Goal: Task Accomplishment & Management: Manage account settings

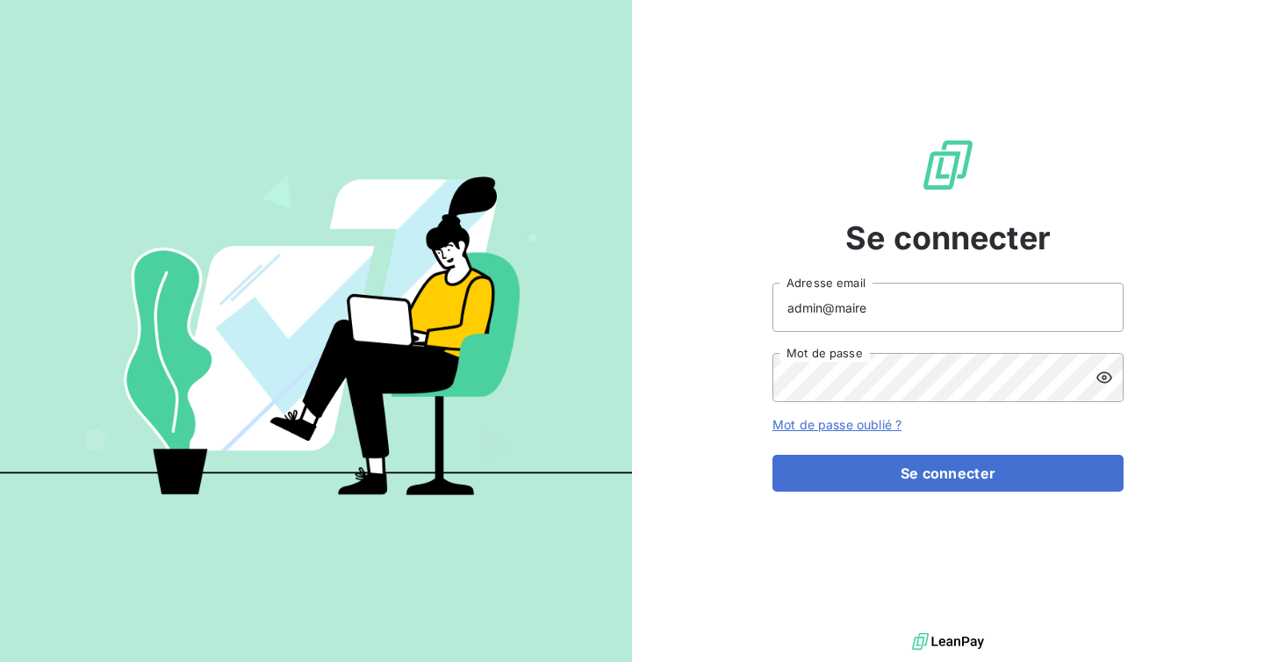
click at [917, 316] on input "admin@maire" at bounding box center [947, 307] width 351 height 49
type input "admin@atmplasturgie"
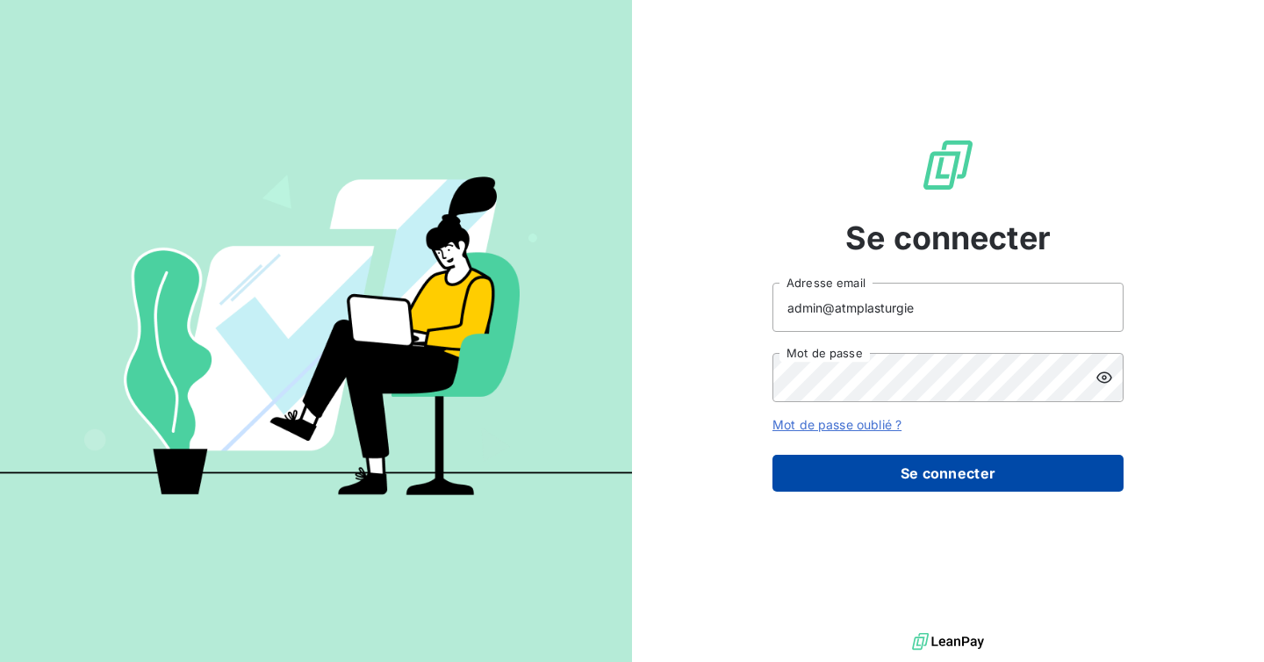
click at [912, 475] on button "Se connecter" at bounding box center [947, 473] width 351 height 37
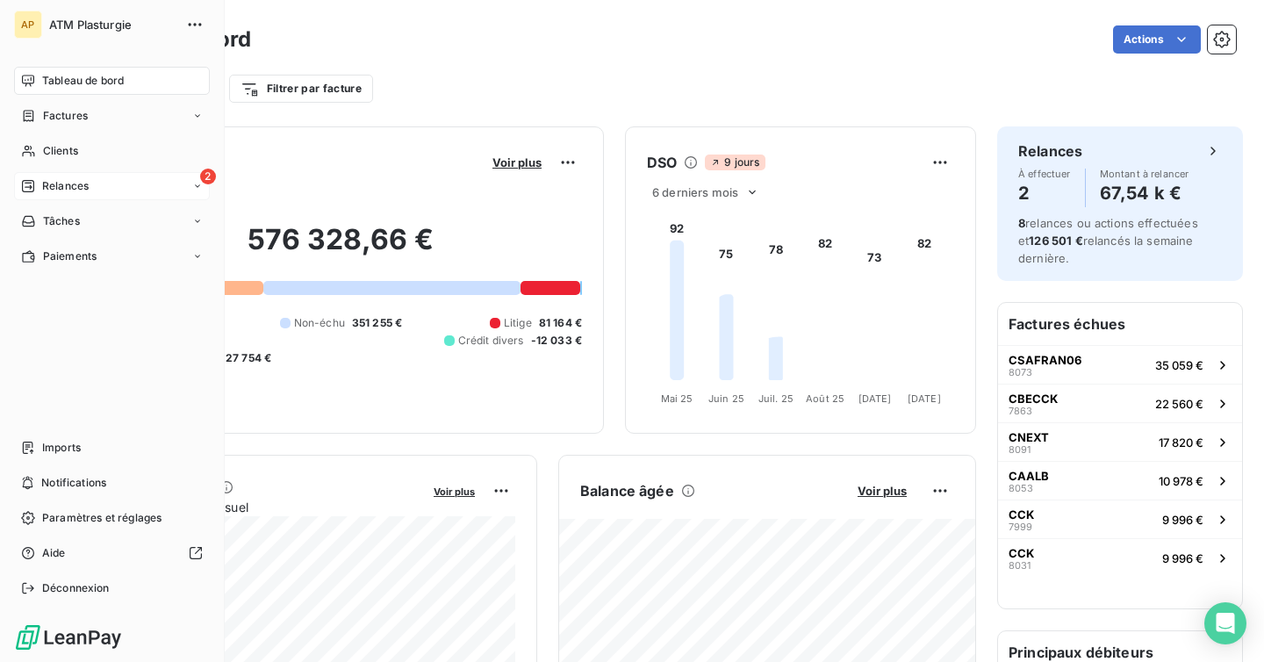
click at [42, 176] on div "2 Relances" at bounding box center [112, 186] width 196 height 28
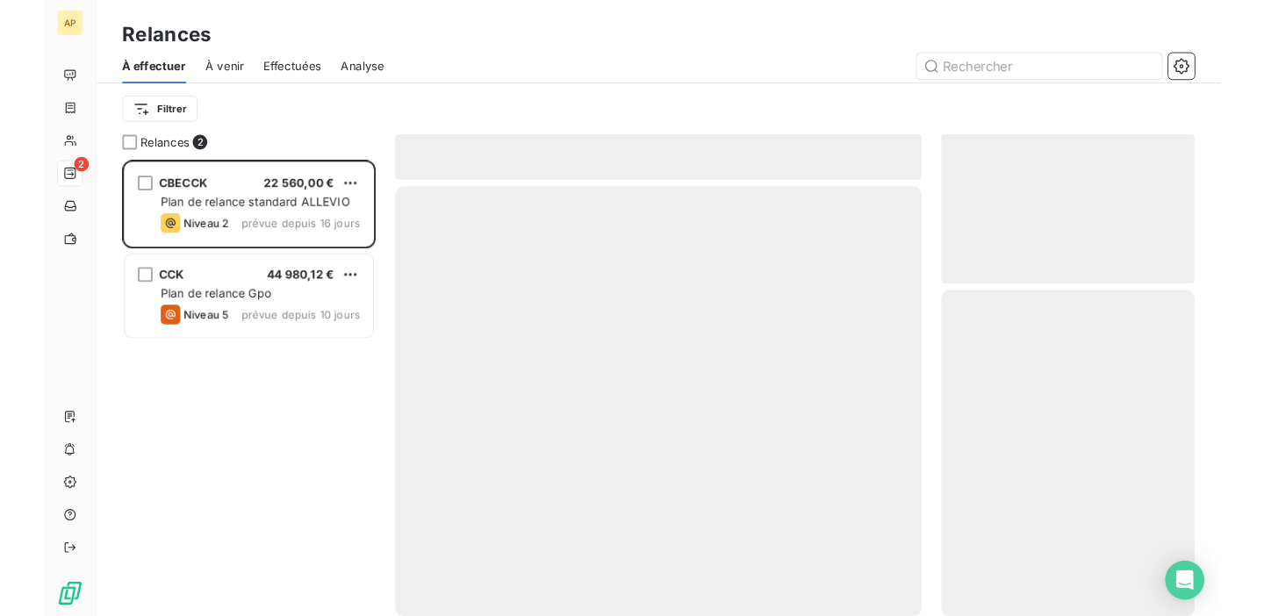
scroll to position [490, 272]
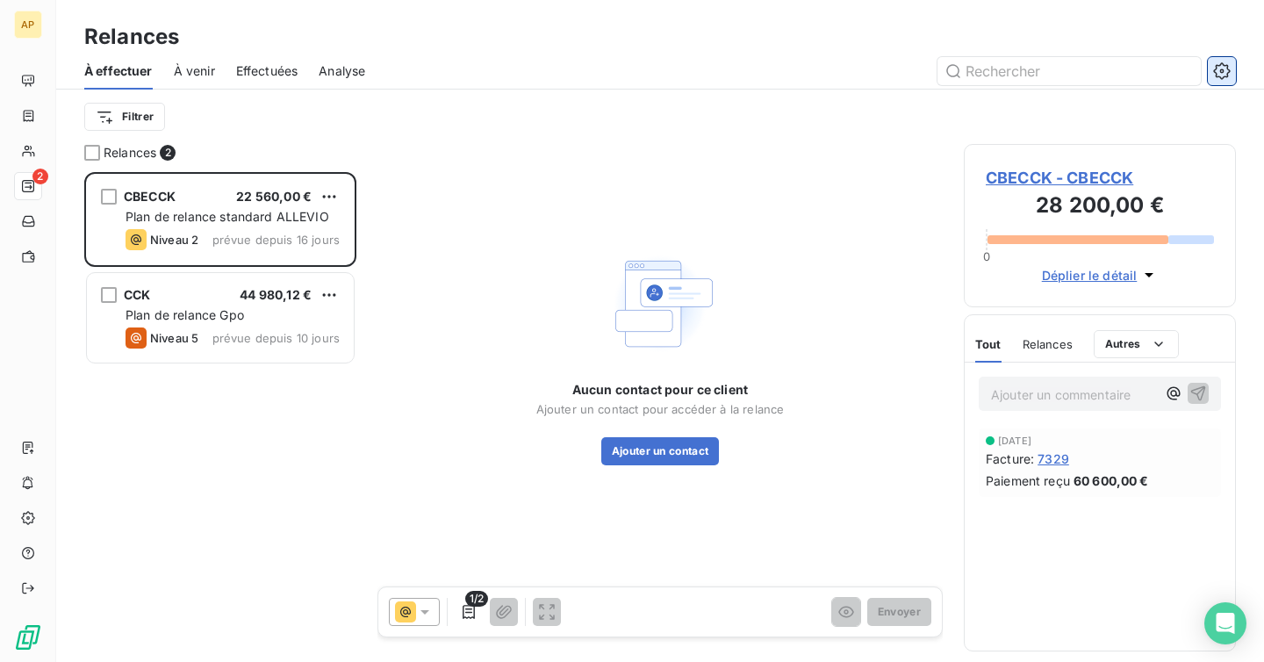
click at [1218, 68] on icon "button" at bounding box center [1222, 71] width 18 height 18
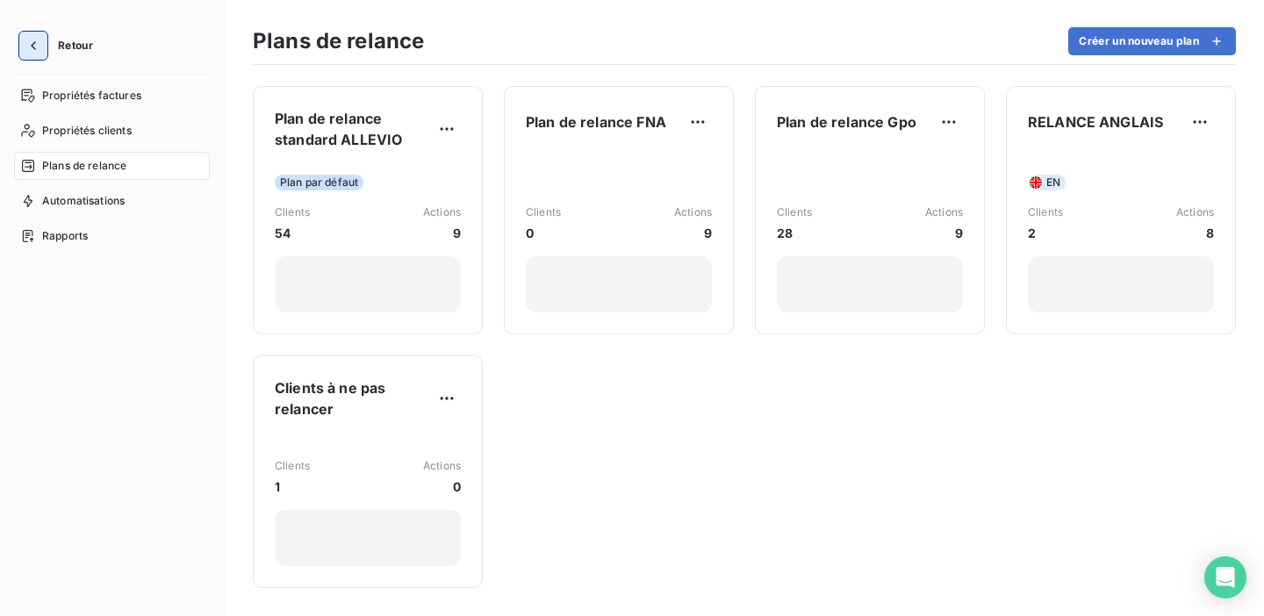
click at [24, 54] on button "button" at bounding box center [33, 46] width 28 height 28
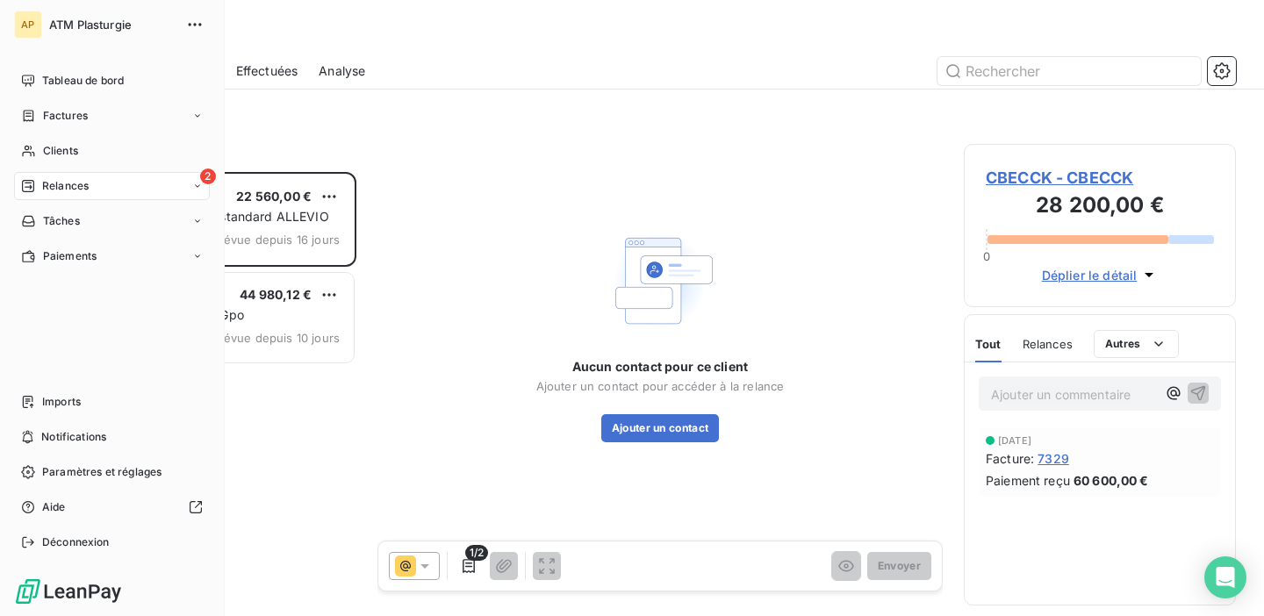
scroll to position [444, 272]
click at [81, 116] on span "Factures" at bounding box center [65, 116] width 45 height 16
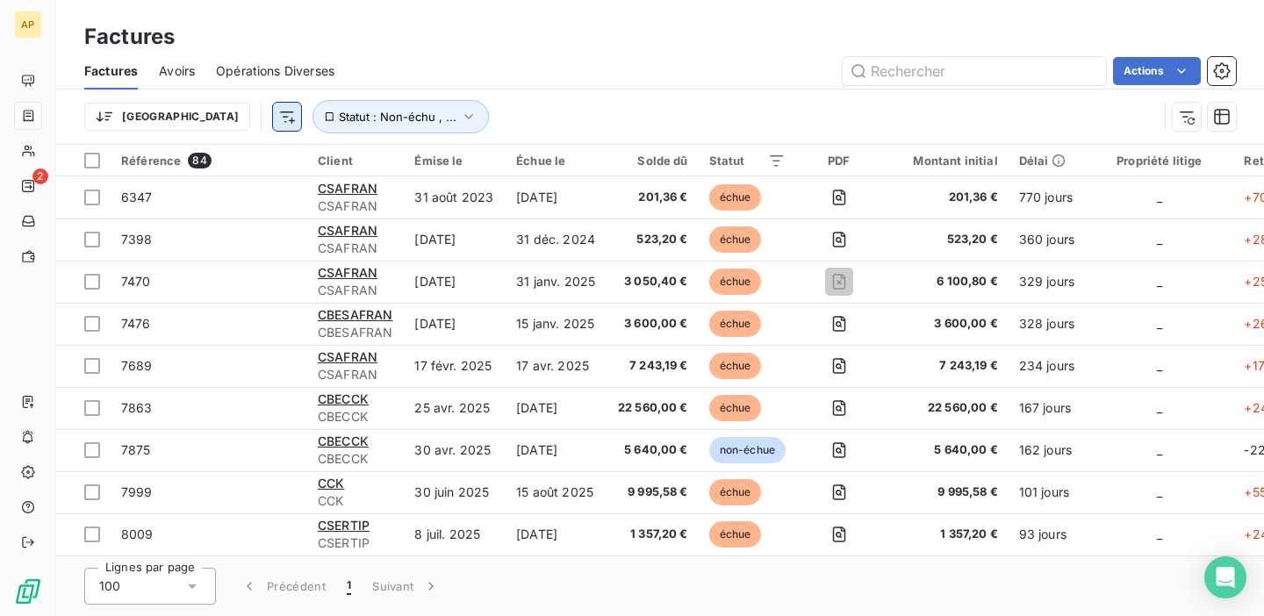
click at [195, 116] on html "AP 2 Factures Factures Avoirs Opérations Diverses Actions Trier Statut : Non-éc…" at bounding box center [632, 308] width 1264 height 616
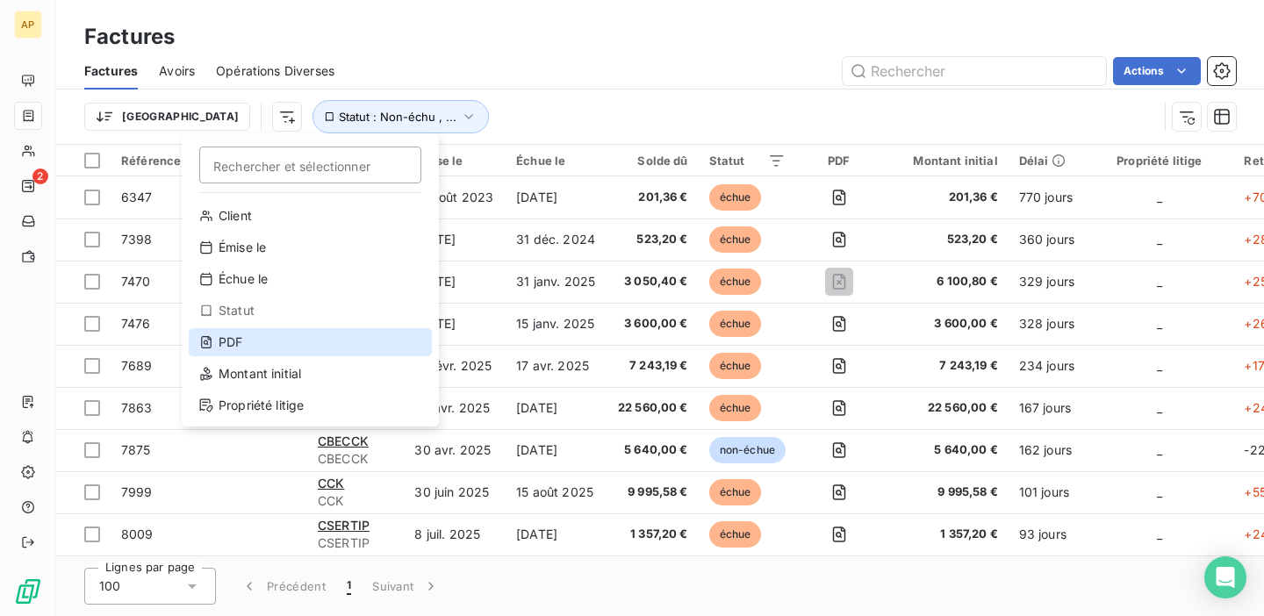
click at [239, 345] on div "PDF" at bounding box center [310, 342] width 243 height 28
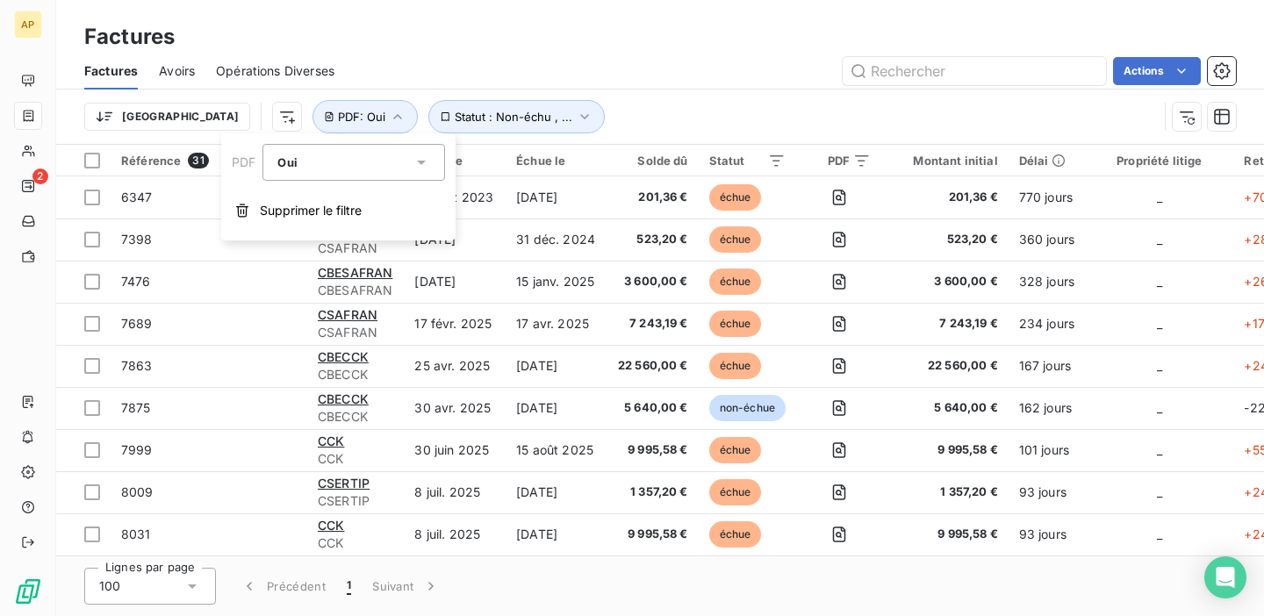
click at [306, 168] on div "Oui" at bounding box center [344, 162] width 135 height 25
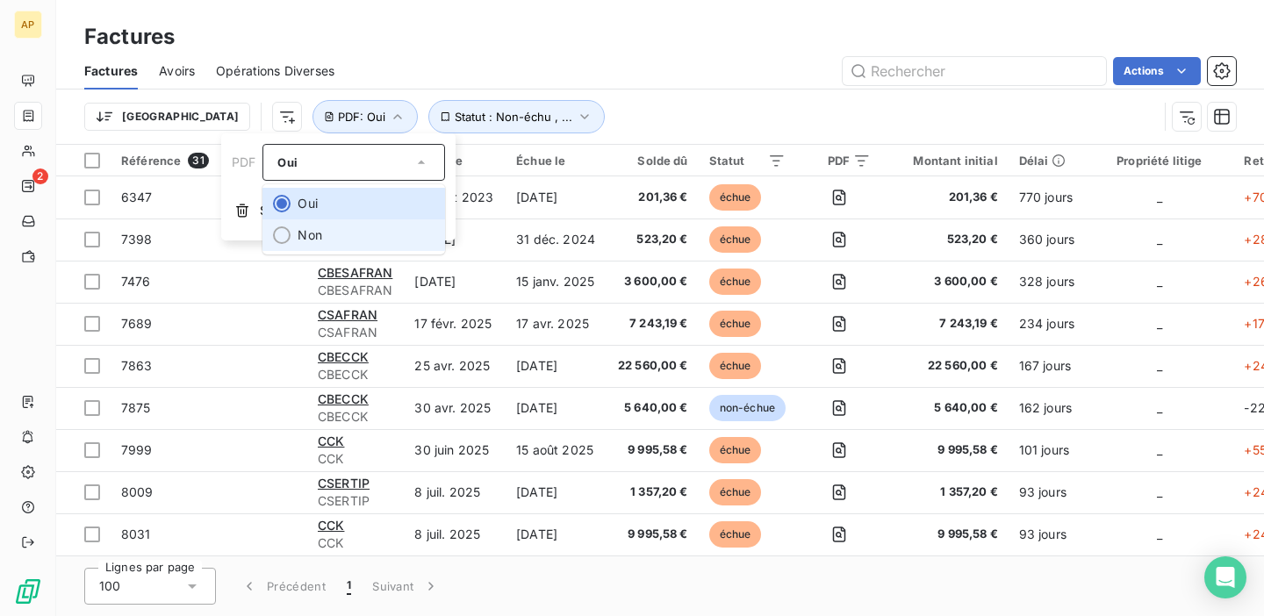
click at [299, 235] on li "Non" at bounding box center [353, 235] width 183 height 32
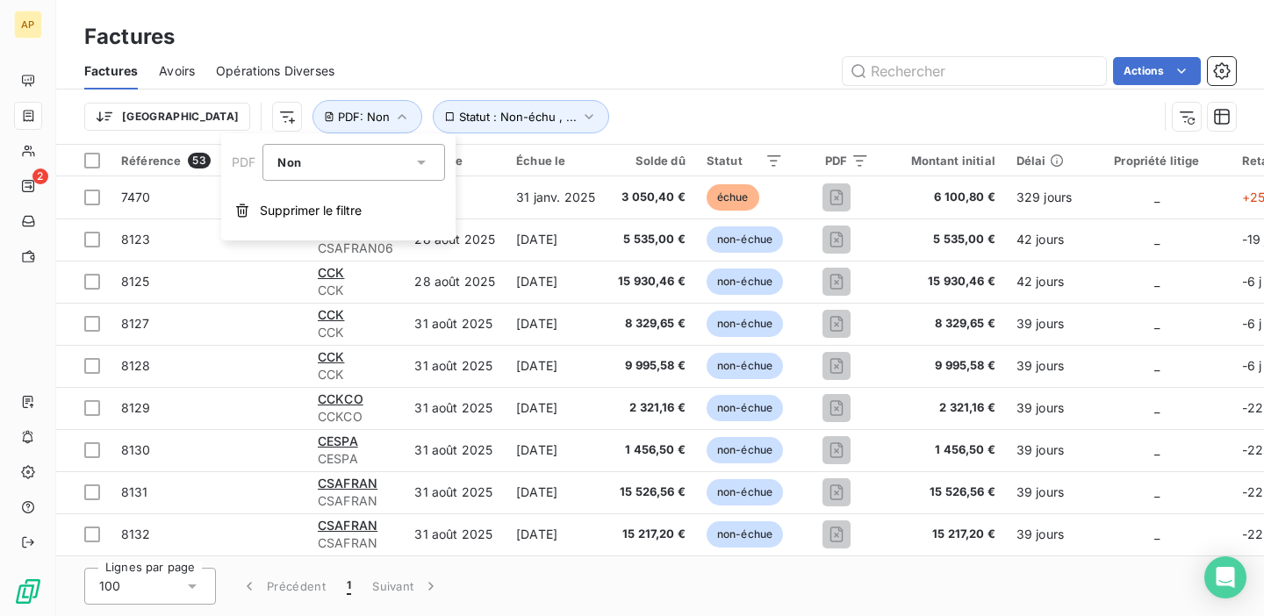
click at [573, 98] on div "Trier Statut : Non-échu , ... PDF : Non" at bounding box center [660, 117] width 1152 height 54
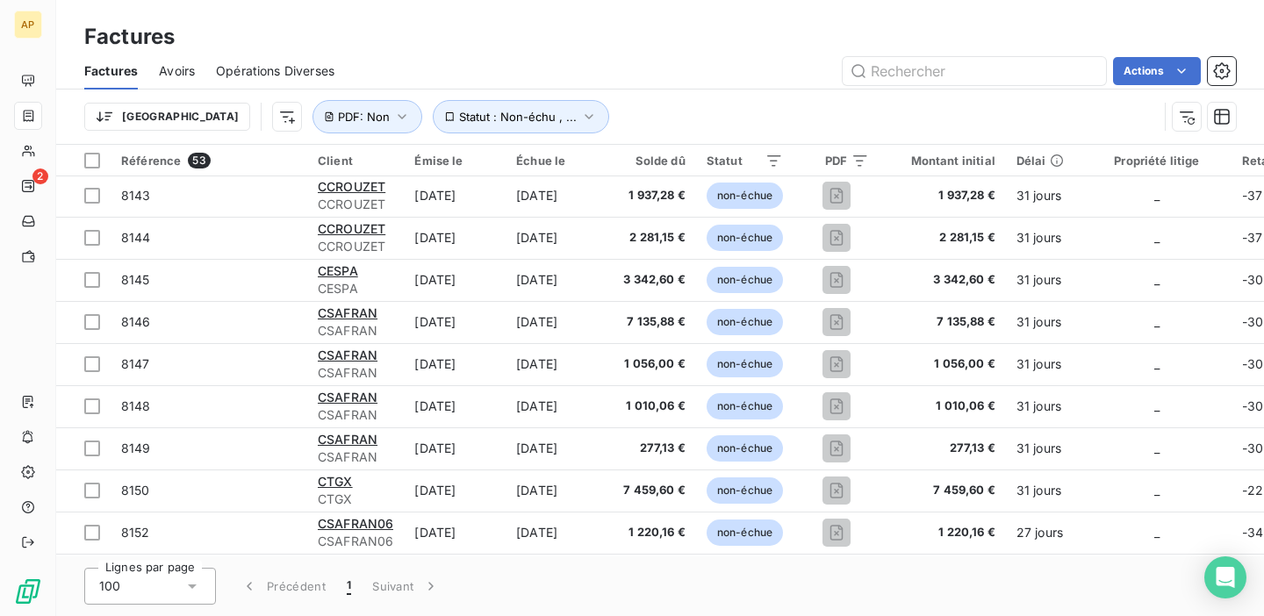
scroll to position [474, 0]
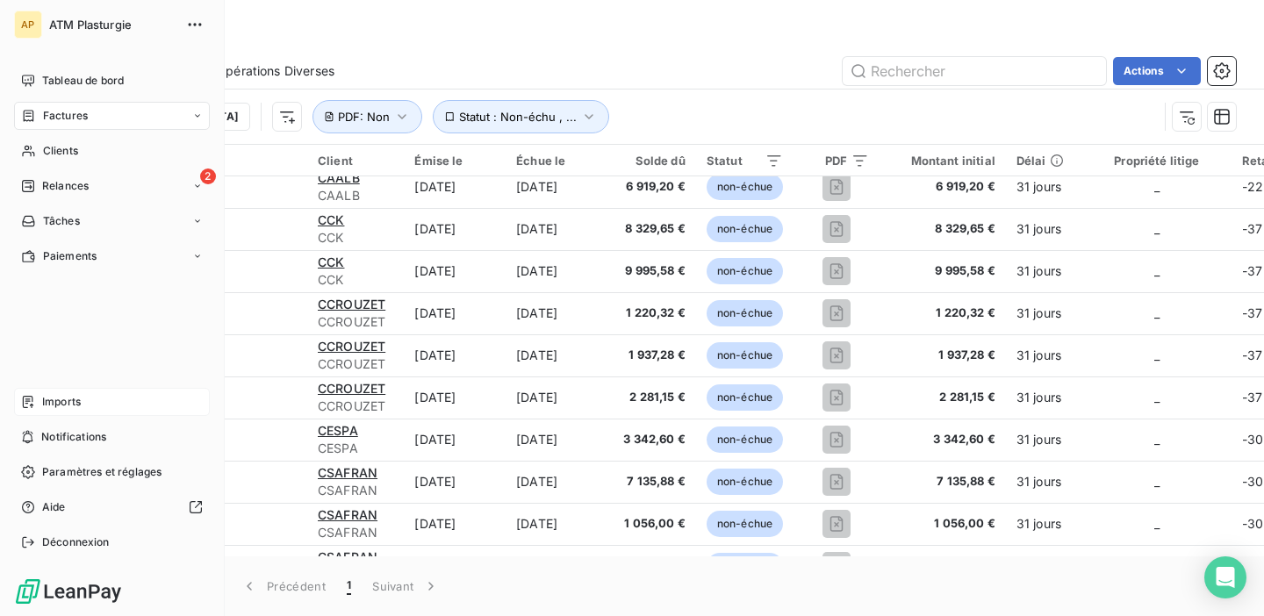
click at [21, 398] on icon at bounding box center [28, 402] width 14 height 14
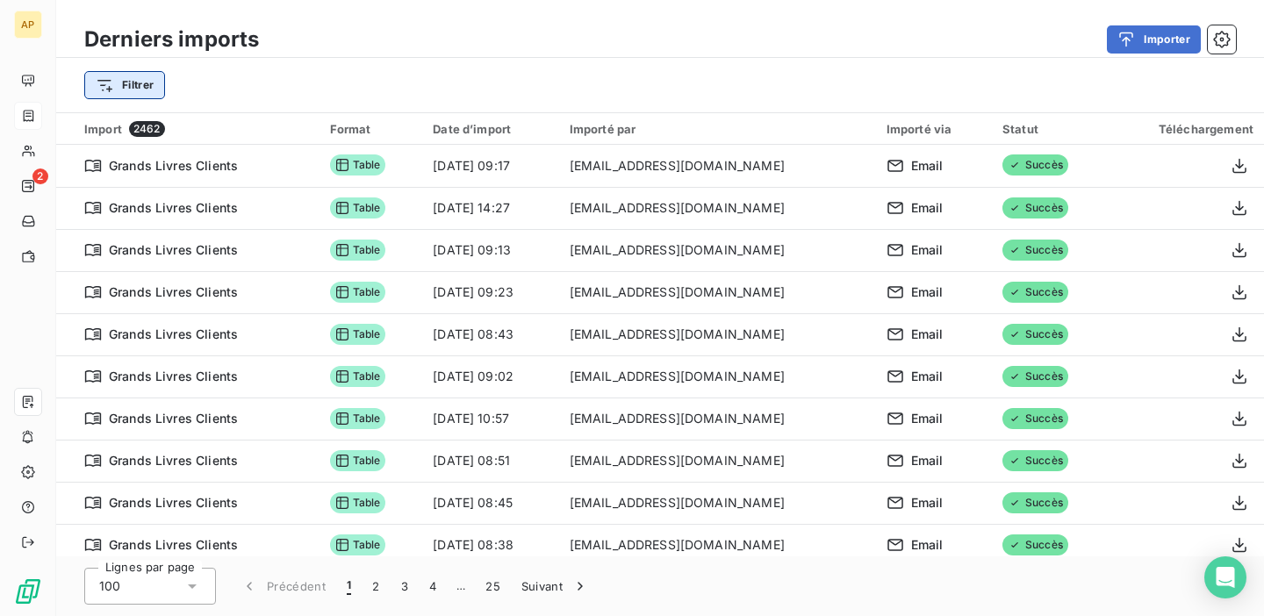
click at [152, 89] on html "AP 2 Derniers imports Importer Filtrer Import 2462 Format Date d’import Importé…" at bounding box center [632, 308] width 1264 height 616
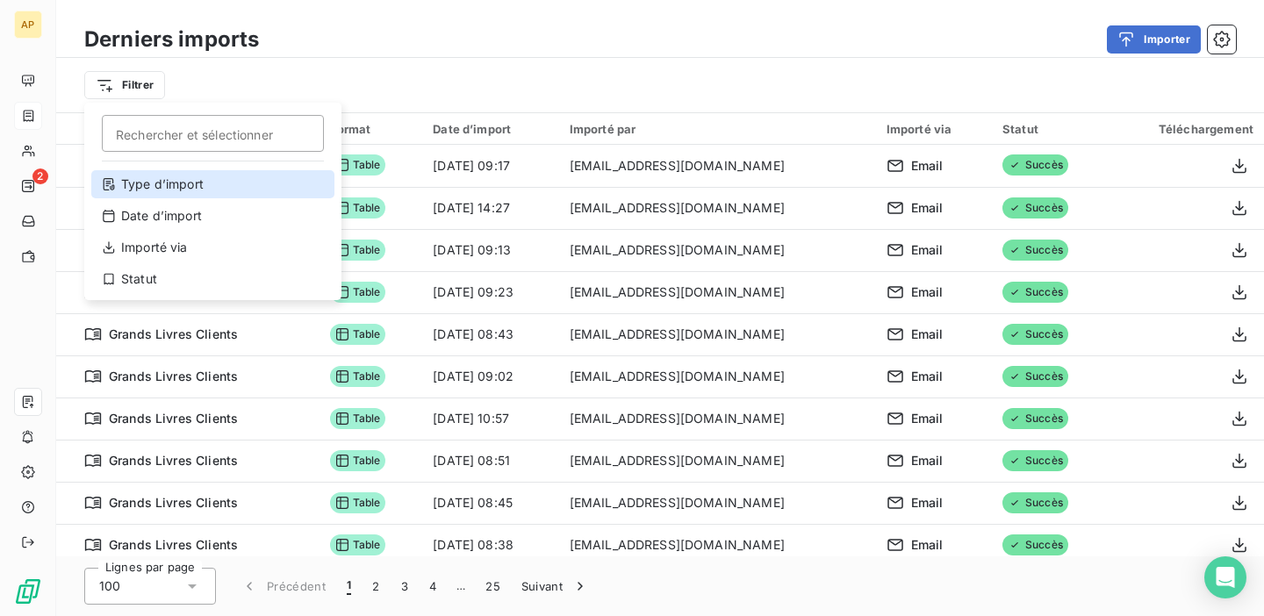
click at [208, 193] on div "Type d’import" at bounding box center [212, 184] width 243 height 28
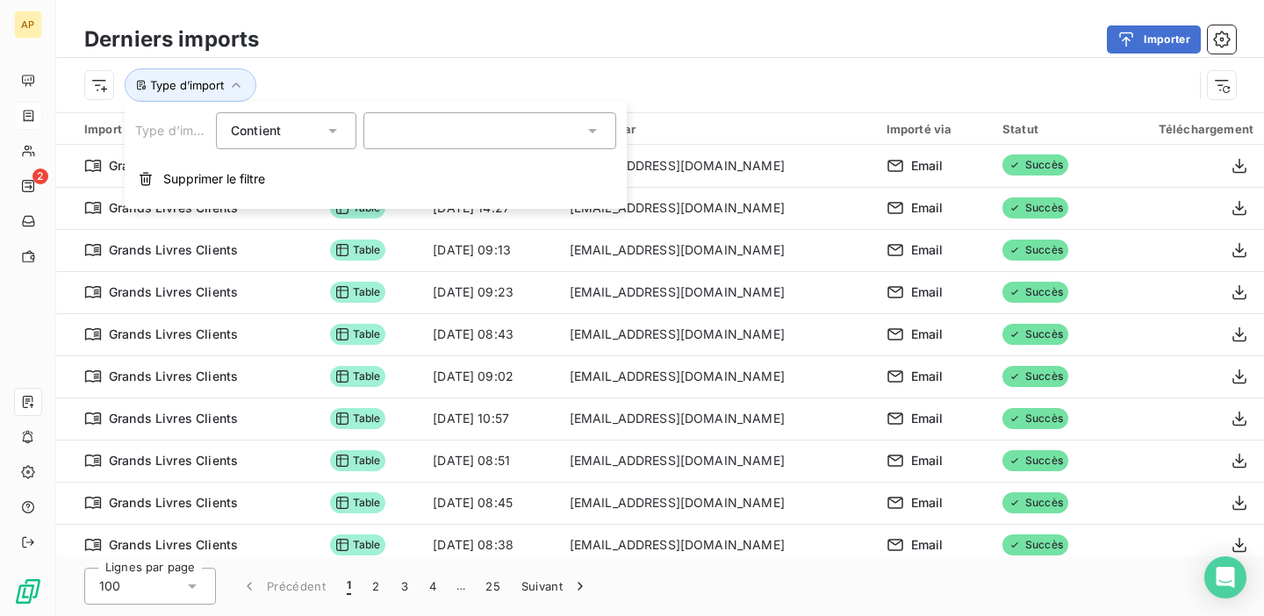
click at [420, 140] on div at bounding box center [489, 130] width 253 height 37
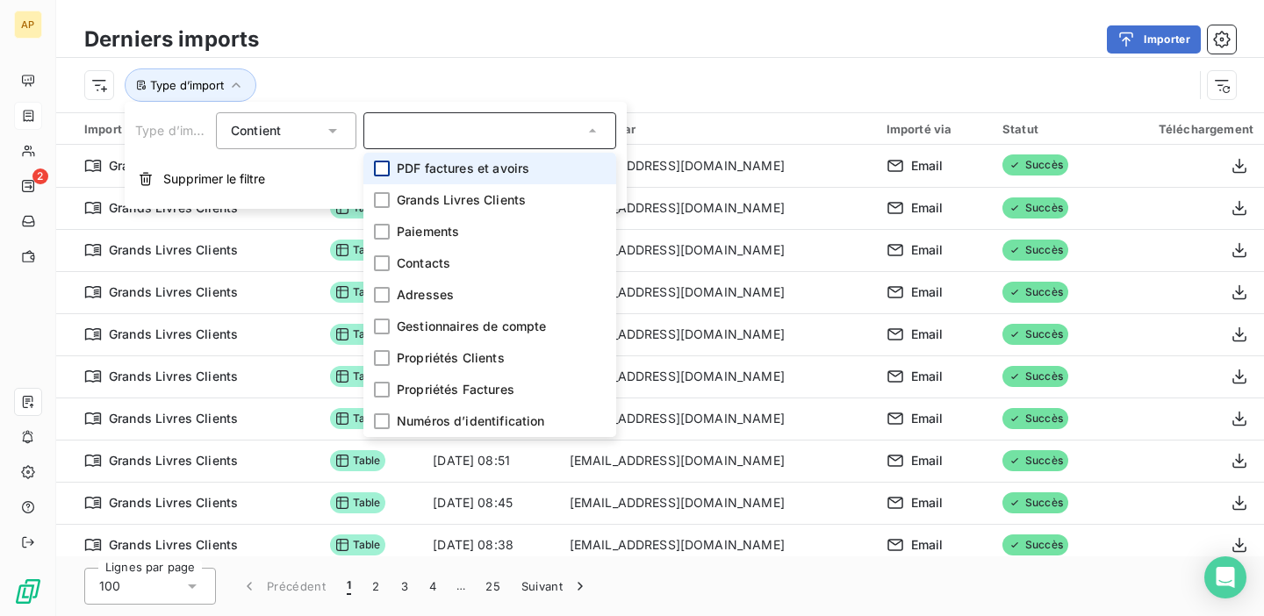
click at [384, 171] on div at bounding box center [382, 169] width 16 height 16
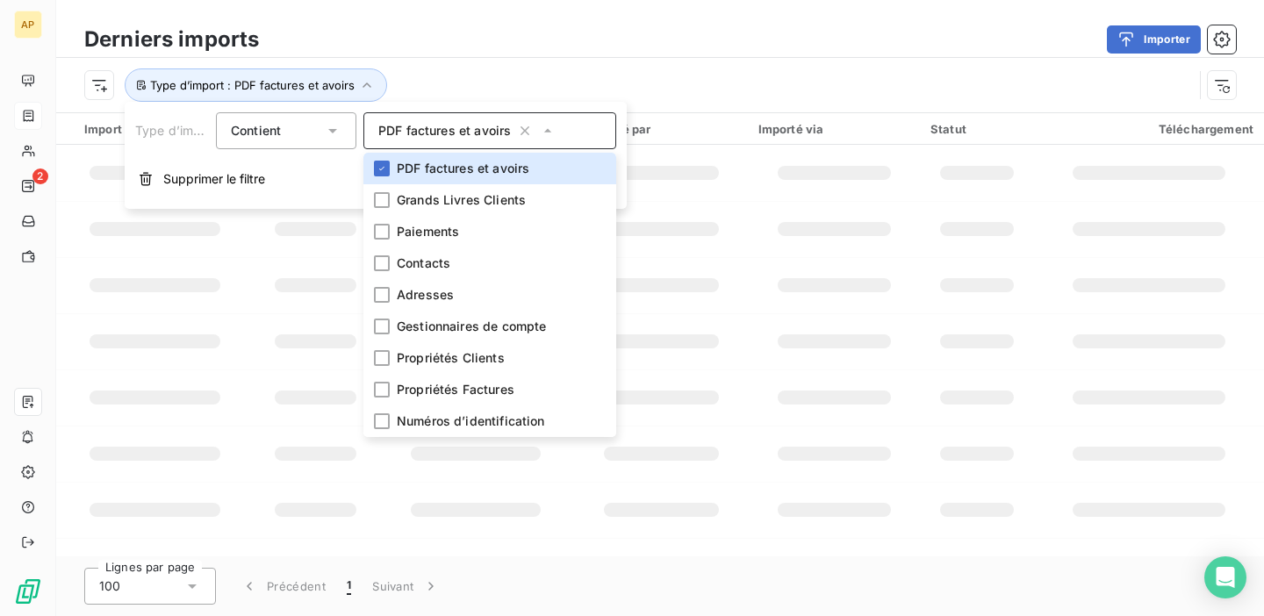
click at [458, 63] on div "Type d’import : PDF factures et avoirs" at bounding box center [660, 85] width 1208 height 54
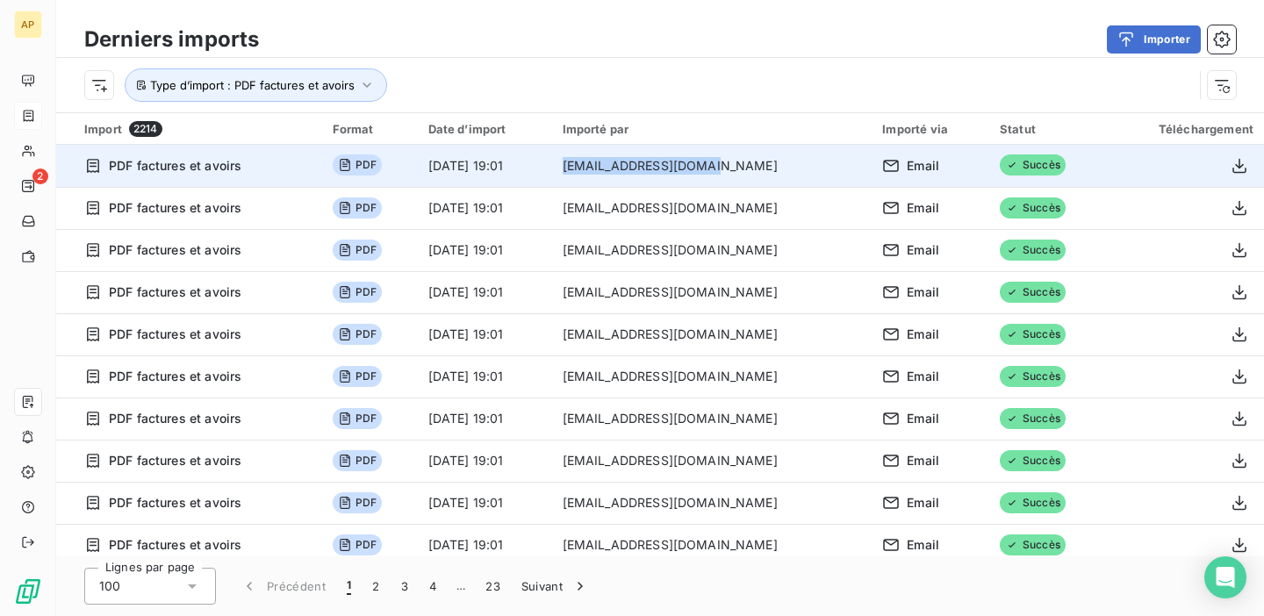
drag, startPoint x: 778, startPoint y: 176, endPoint x: 637, endPoint y: 169, distance: 140.6
click at [637, 169] on td "[EMAIL_ADDRESS][DOMAIN_NAME]" at bounding box center [712, 166] width 320 height 42
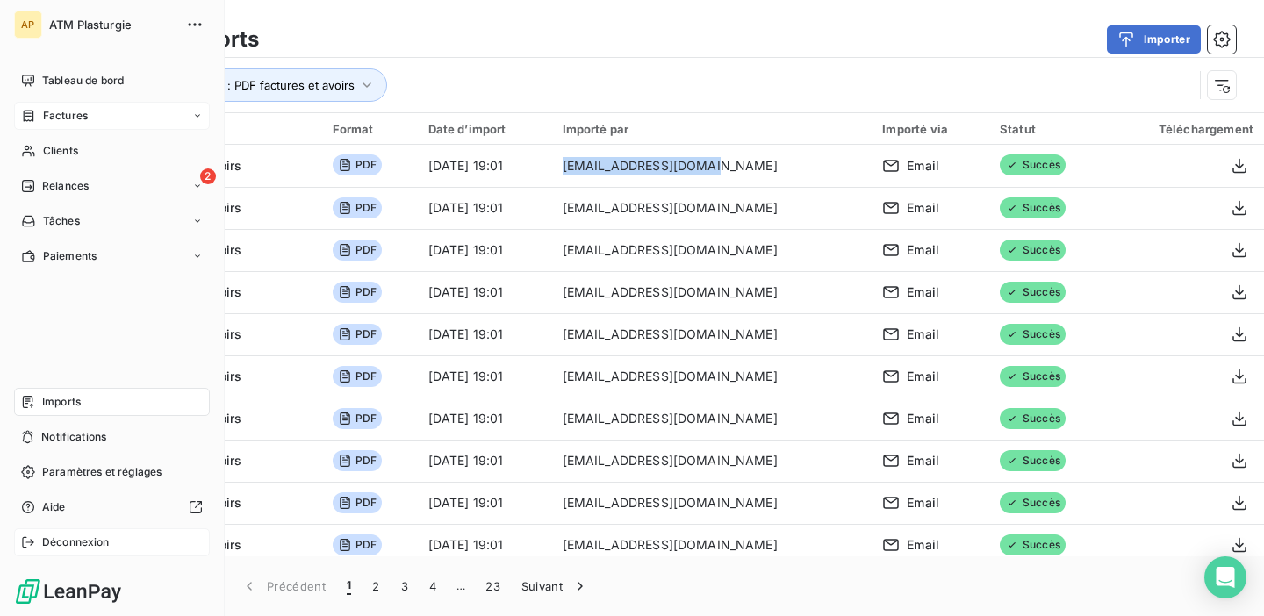
click at [84, 542] on span "Déconnexion" at bounding box center [76, 543] width 68 height 16
